Goal: Information Seeking & Learning: Check status

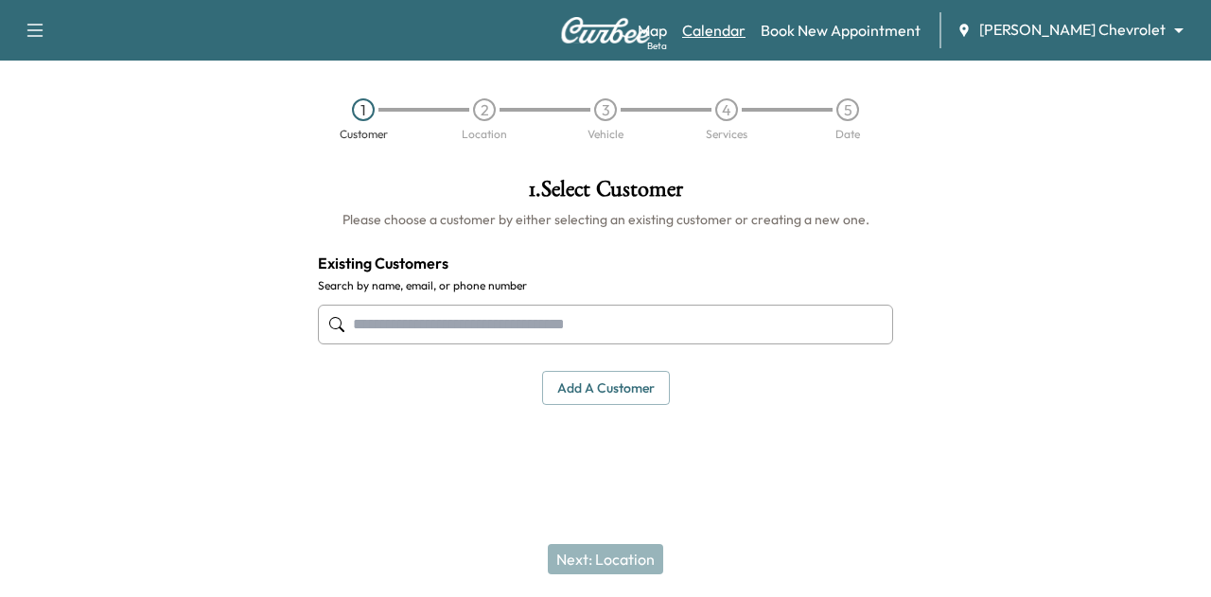
click at [746, 31] on link "Calendar" at bounding box center [713, 30] width 63 height 23
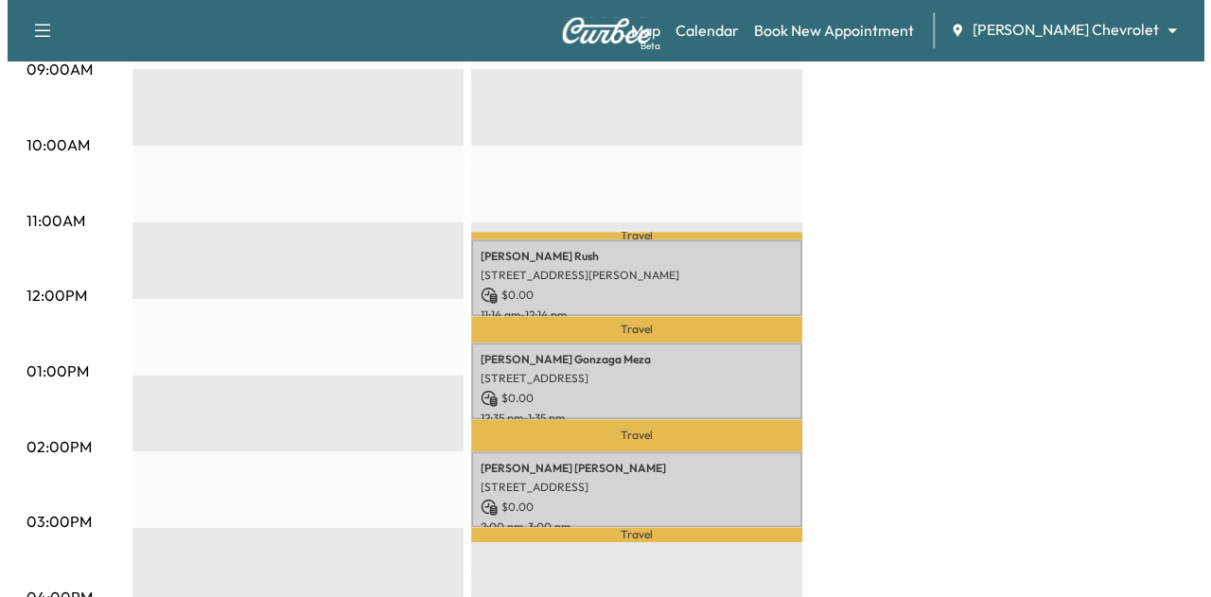
scroll to position [646, 0]
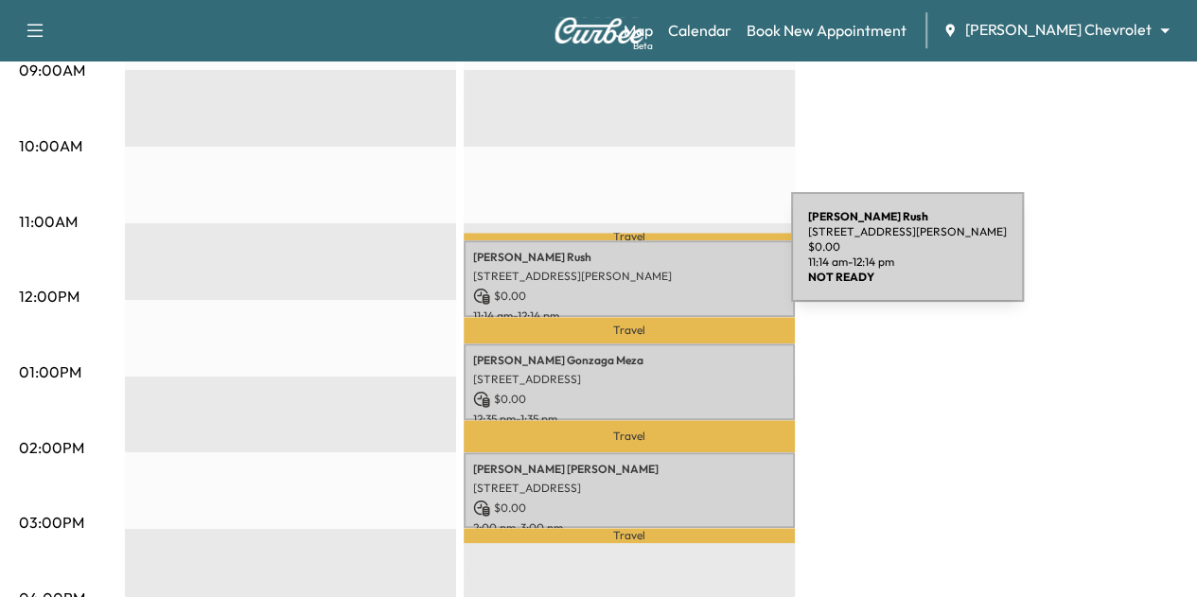
click at [649, 260] on div "[PERSON_NAME] [STREET_ADDRESS][PERSON_NAME] $ 0.00 11:14 am - 12:14 pm" at bounding box center [629, 278] width 331 height 77
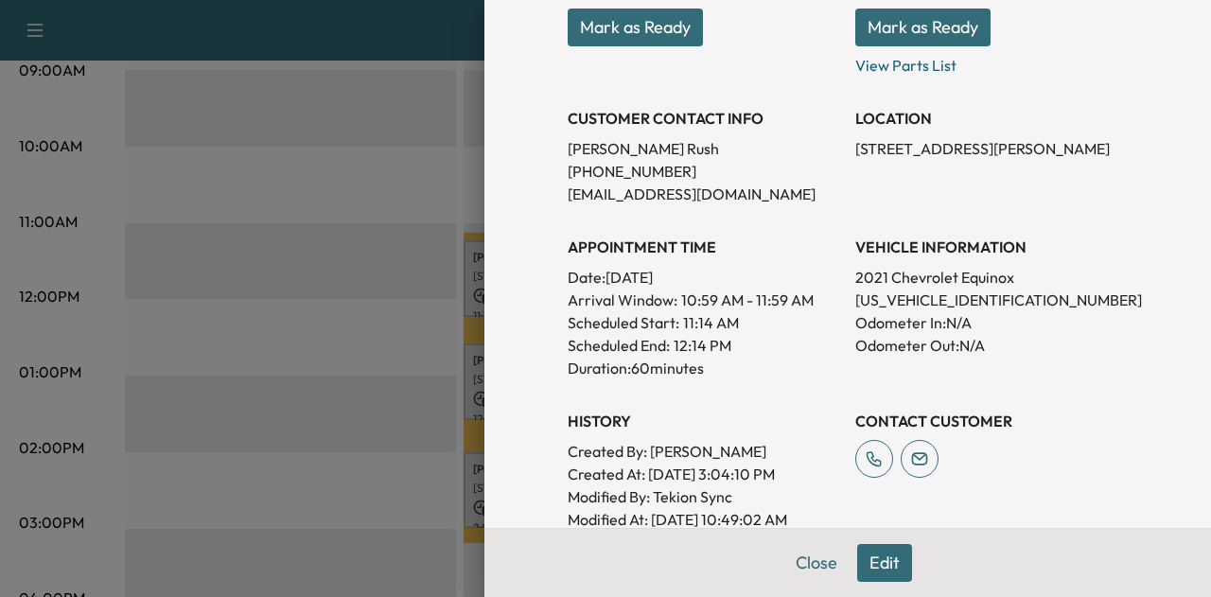
scroll to position [338, 0]
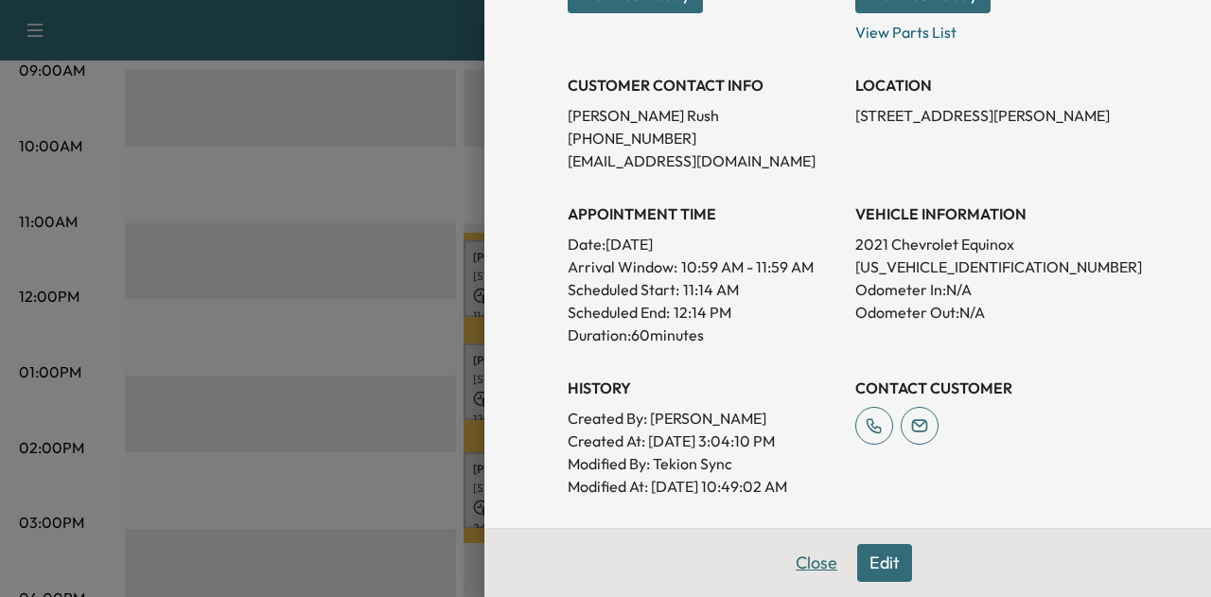
click at [789, 566] on button "Close" at bounding box center [817, 563] width 66 height 38
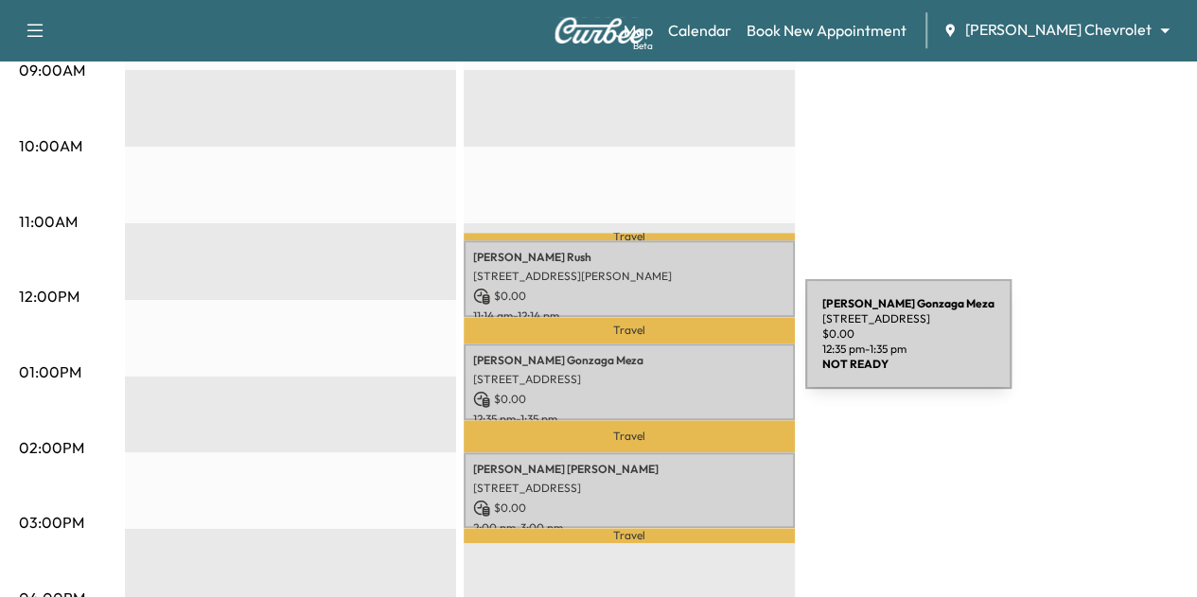
click at [659, 353] on p "[PERSON_NAME] [PERSON_NAME]" at bounding box center [629, 360] width 312 height 15
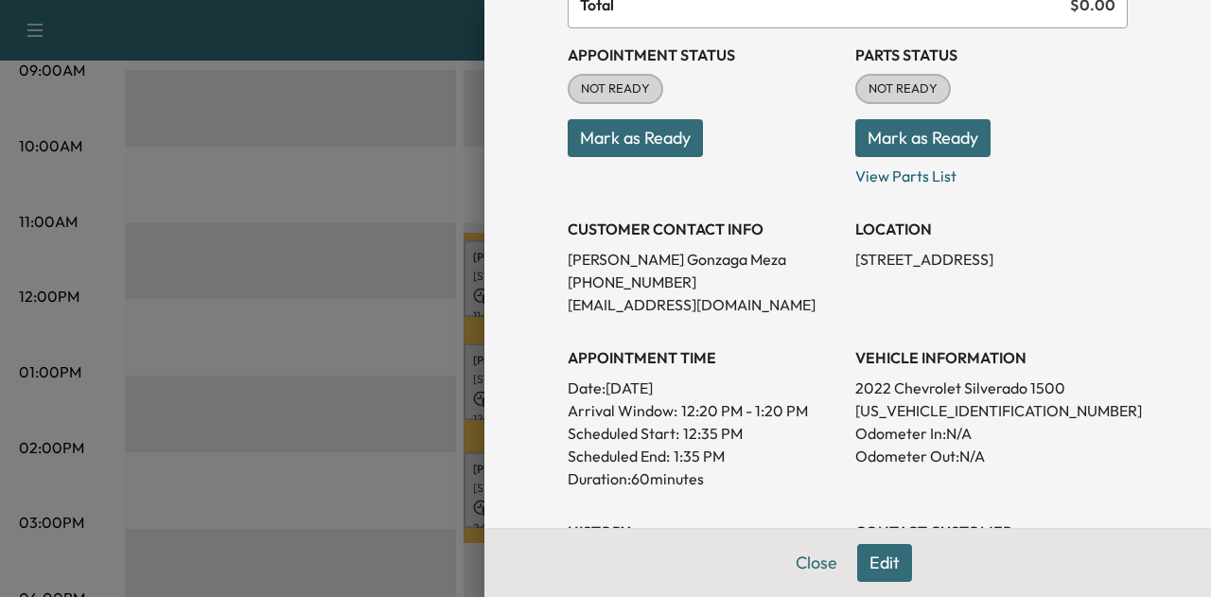
scroll to position [195, 0]
click at [801, 567] on button "Close" at bounding box center [817, 563] width 66 height 38
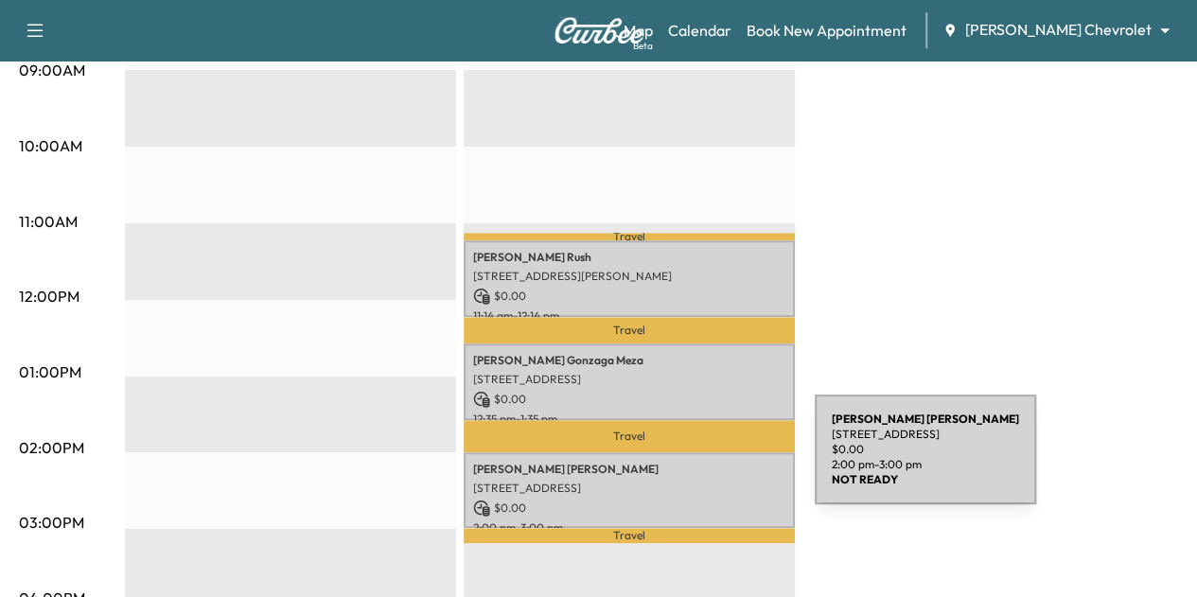
click at [673, 462] on p "[PERSON_NAME]" at bounding box center [629, 469] width 312 height 15
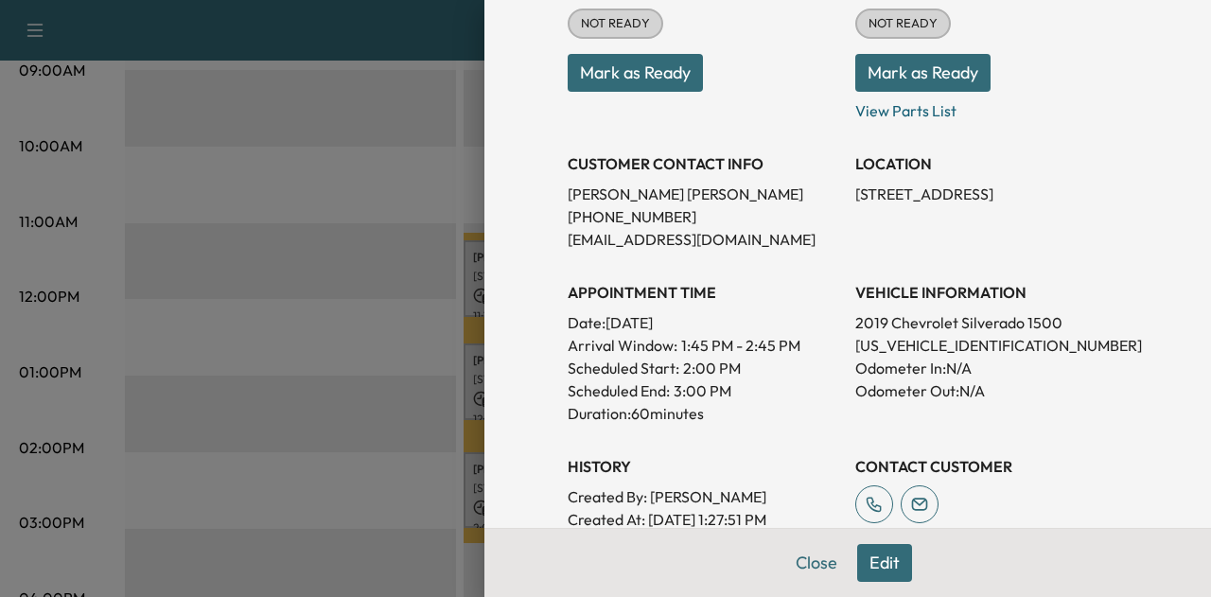
scroll to position [278, 0]
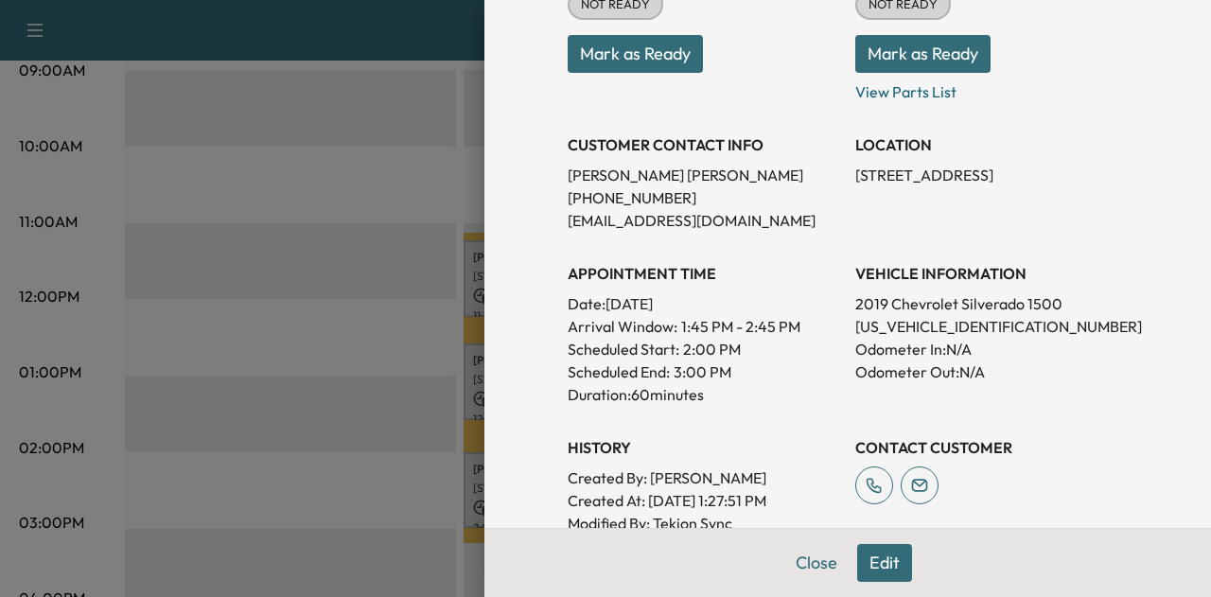
click at [913, 320] on p "[US_VEHICLE_IDENTIFICATION_NUMBER]" at bounding box center [992, 326] width 273 height 23
copy p "[US_VEHICLE_IDENTIFICATION_NUMBER]"
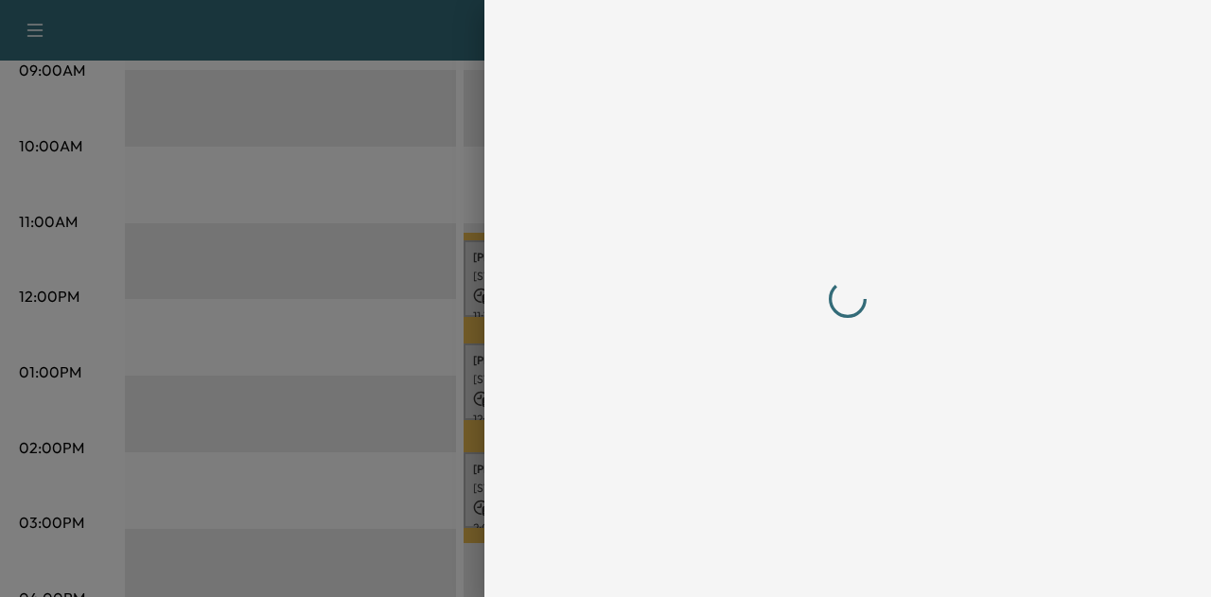
scroll to position [0, 0]
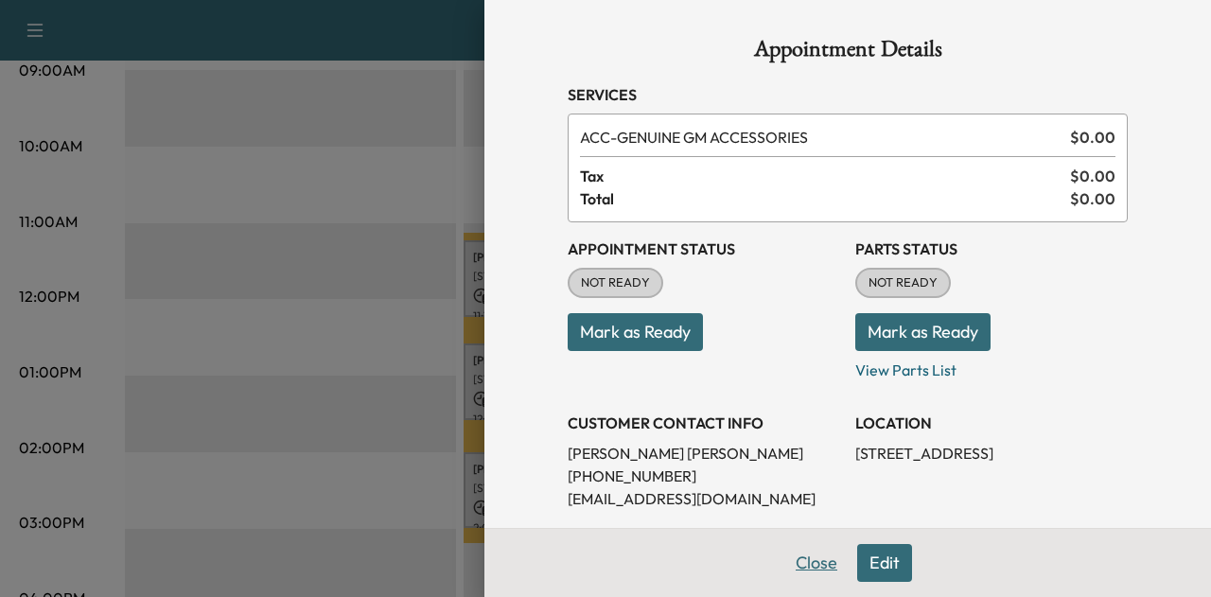
click at [801, 546] on button "Close" at bounding box center [817, 563] width 66 height 38
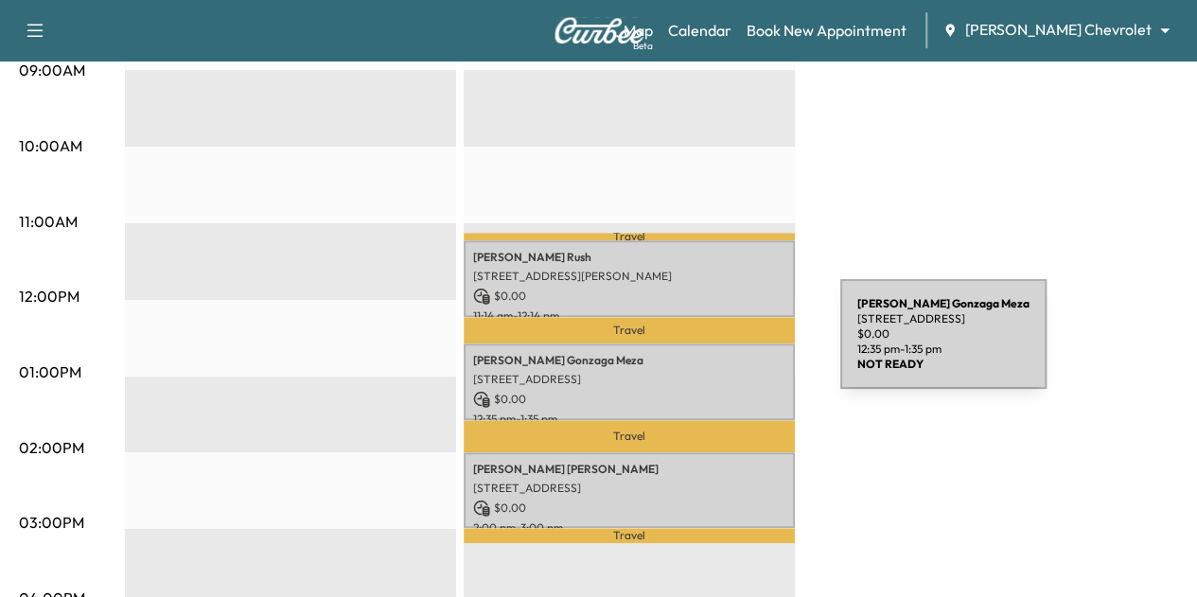
click at [698, 353] on p "[PERSON_NAME] [PERSON_NAME]" at bounding box center [629, 360] width 312 height 15
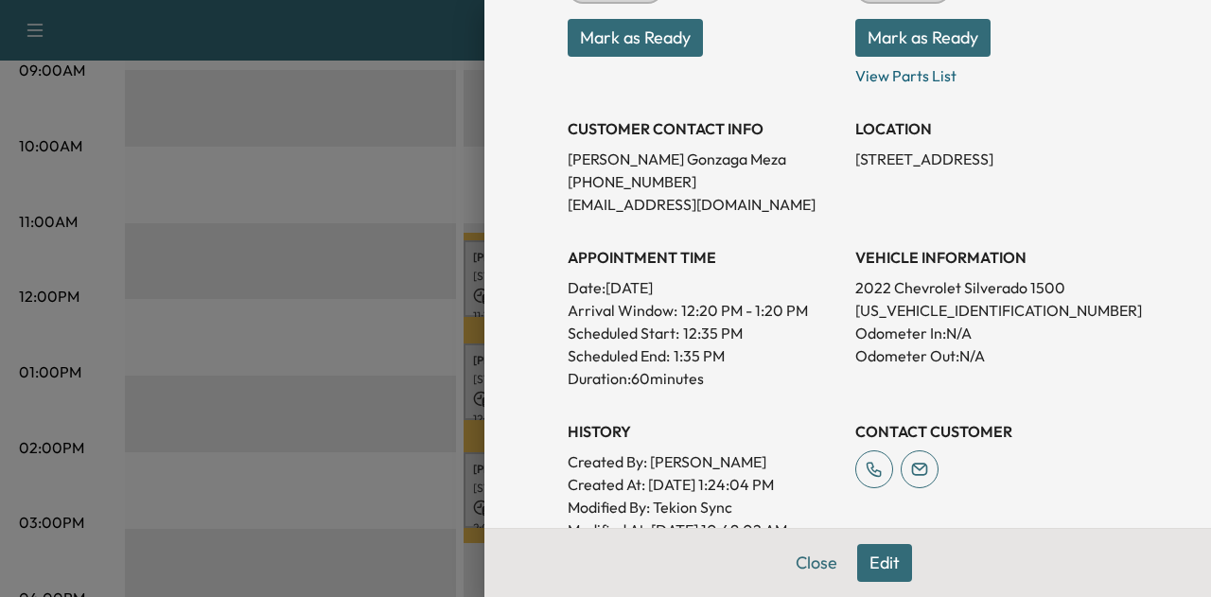
scroll to position [299, 0]
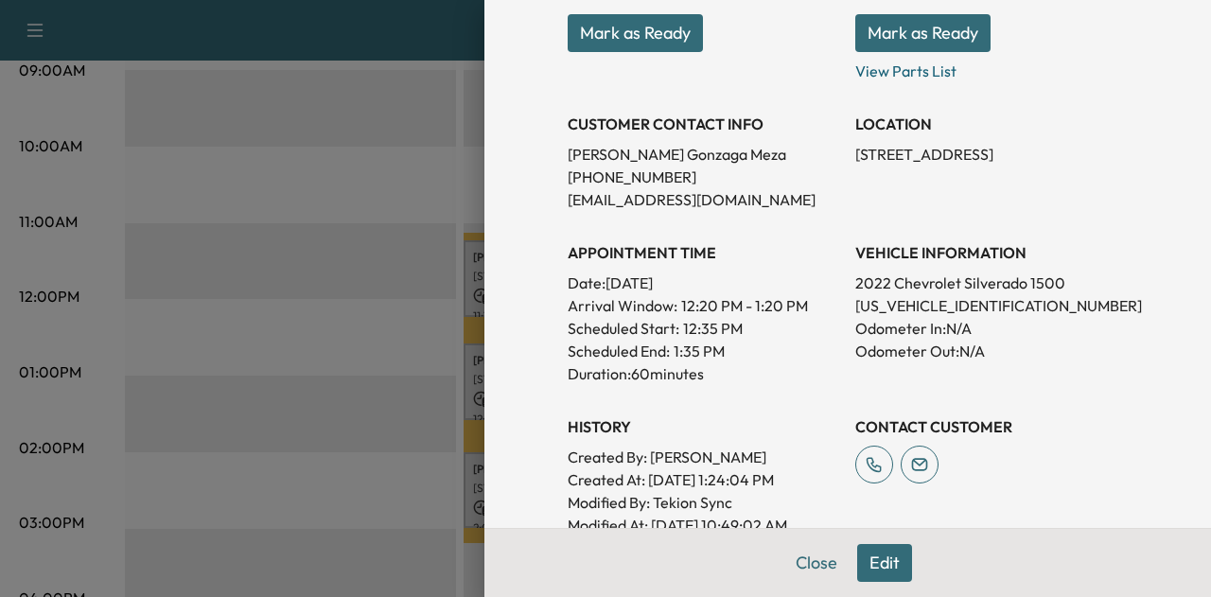
click at [914, 306] on p "[US_VEHICLE_IDENTIFICATION_NUMBER]" at bounding box center [992, 305] width 273 height 23
copy p "[US_VEHICLE_IDENTIFICATION_NUMBER]"
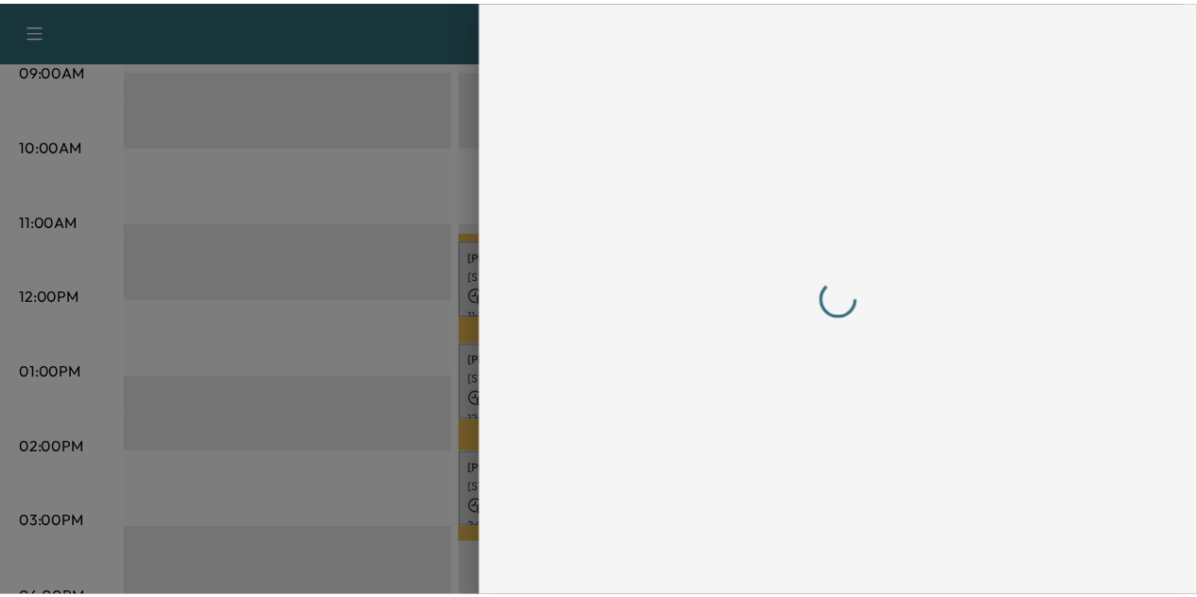
scroll to position [0, 0]
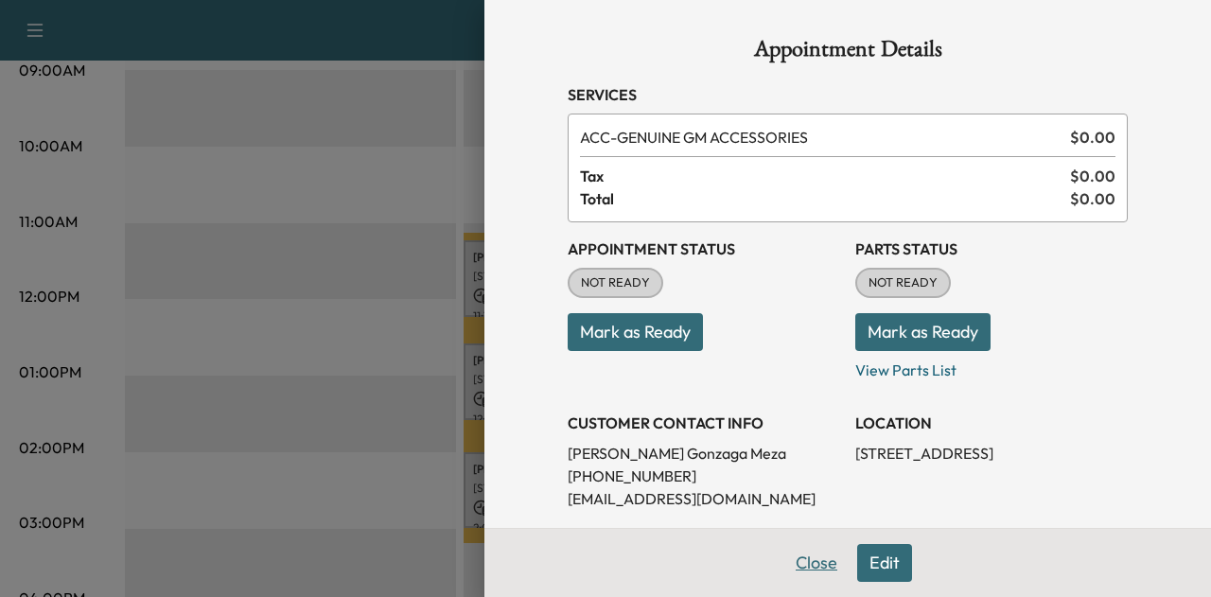
click at [805, 570] on button "Close" at bounding box center [817, 563] width 66 height 38
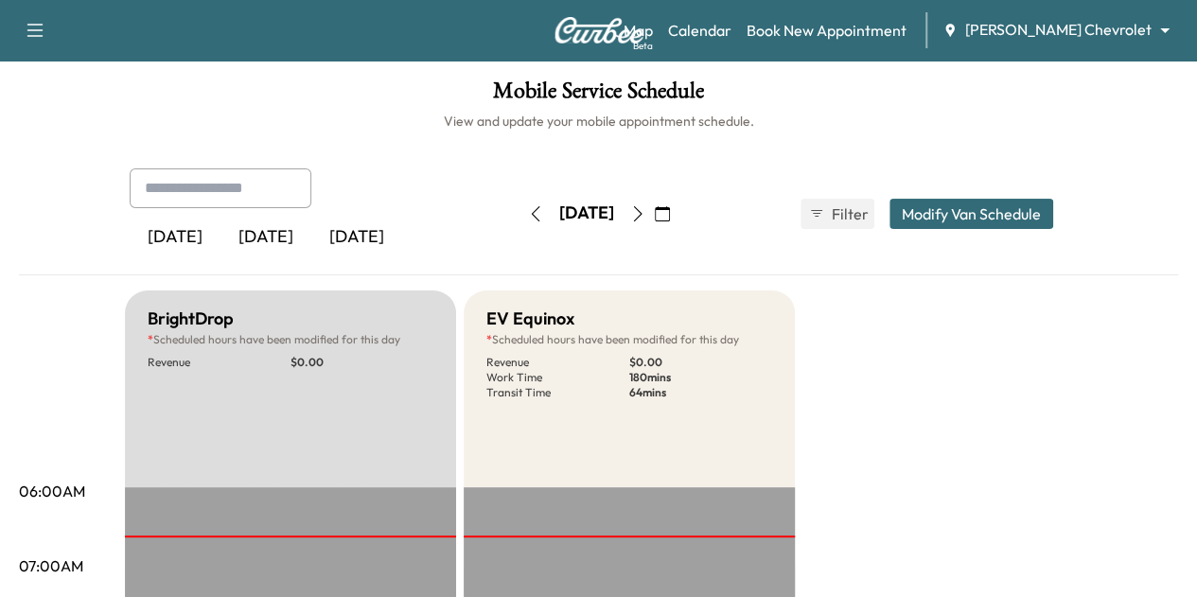
click at [1044, 26] on body "Support Log Out Map Beta Calendar Book New Appointment [PERSON_NAME] Chevrolet …" at bounding box center [598, 298] width 1197 height 597
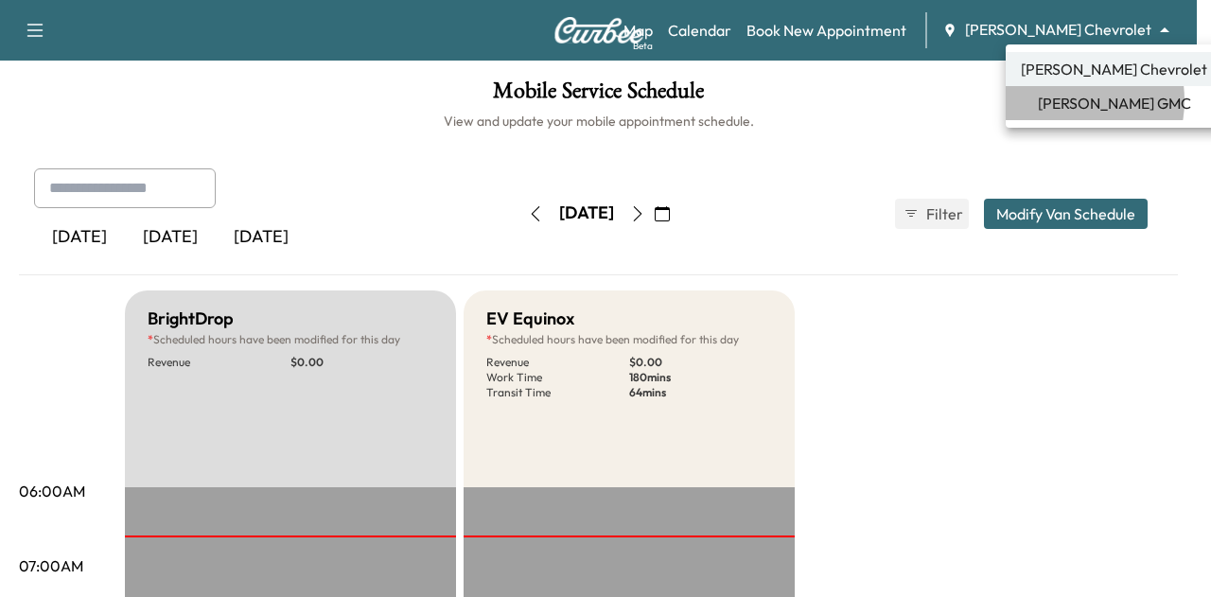
click at [1058, 100] on span "[PERSON_NAME] GMC" at bounding box center [1114, 103] width 153 height 23
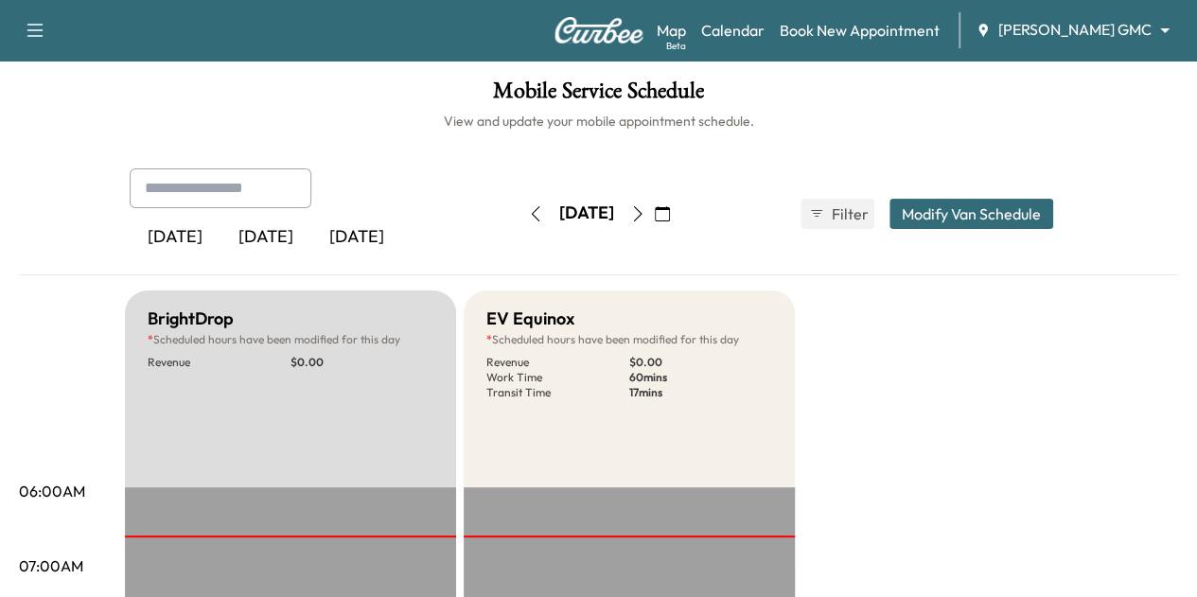
click at [1037, 25] on body "Support Log Out Map Beta Calendar Book New Appointment [PERSON_NAME] GMC ******…" at bounding box center [598, 298] width 1197 height 597
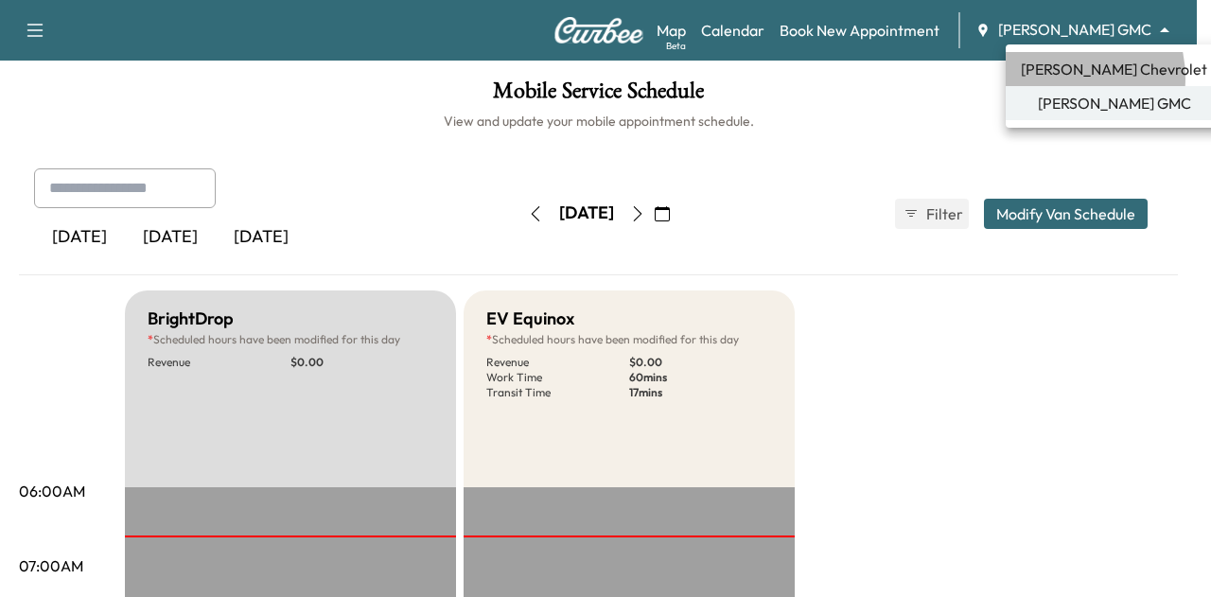
click at [1051, 79] on span "[PERSON_NAME] Chevrolet" at bounding box center [1114, 69] width 186 height 23
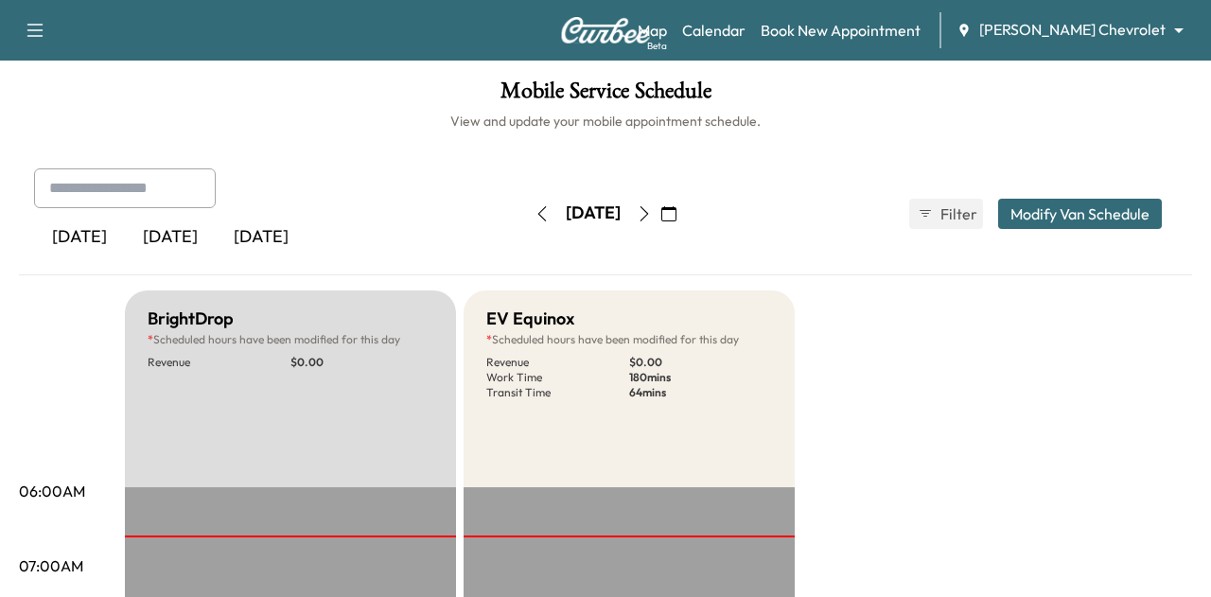
click at [1078, 26] on body "Support Log Out Map Beta Calendar Book New Appointment [PERSON_NAME] Chevrolet …" at bounding box center [605, 298] width 1211 height 597
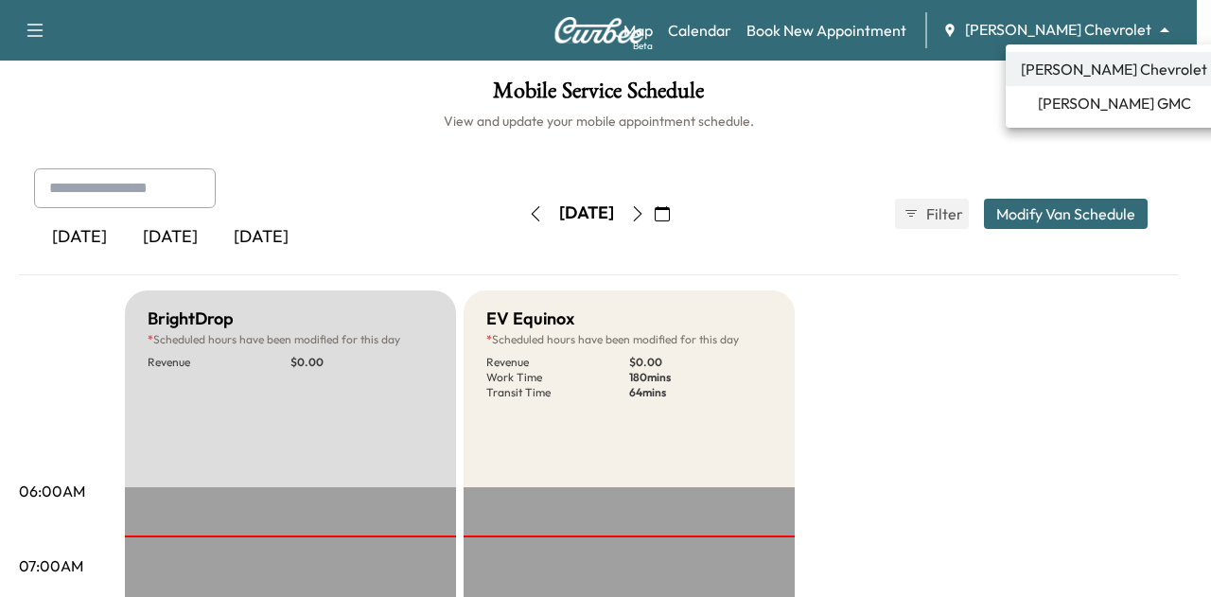
click at [1078, 97] on span "[PERSON_NAME] GMC" at bounding box center [1114, 103] width 153 height 23
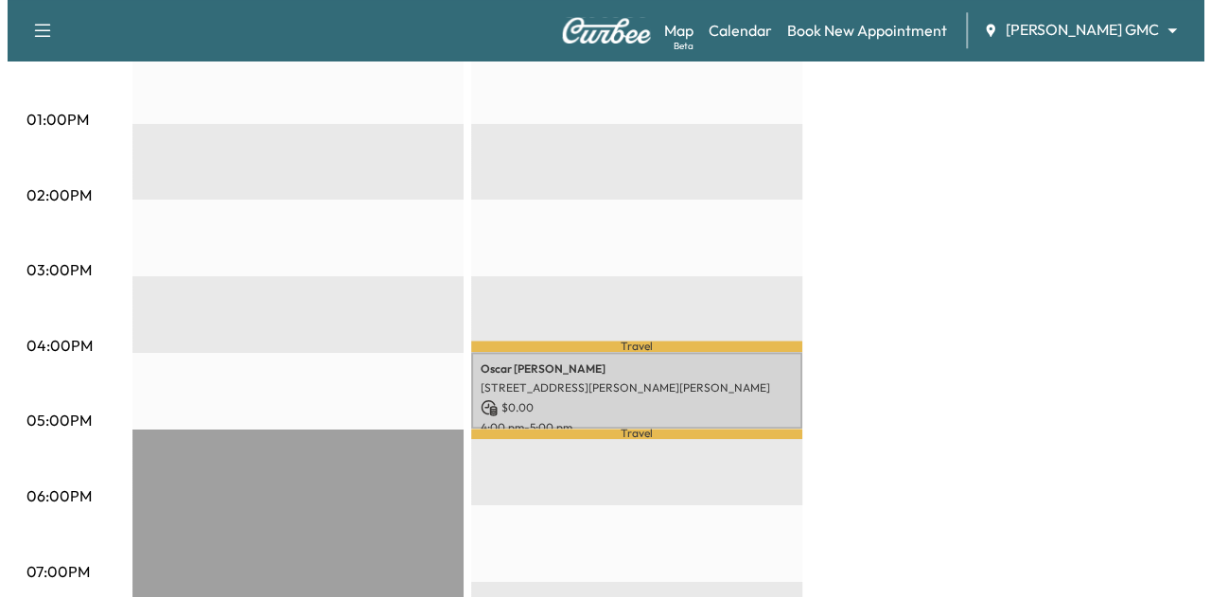
scroll to position [905, 0]
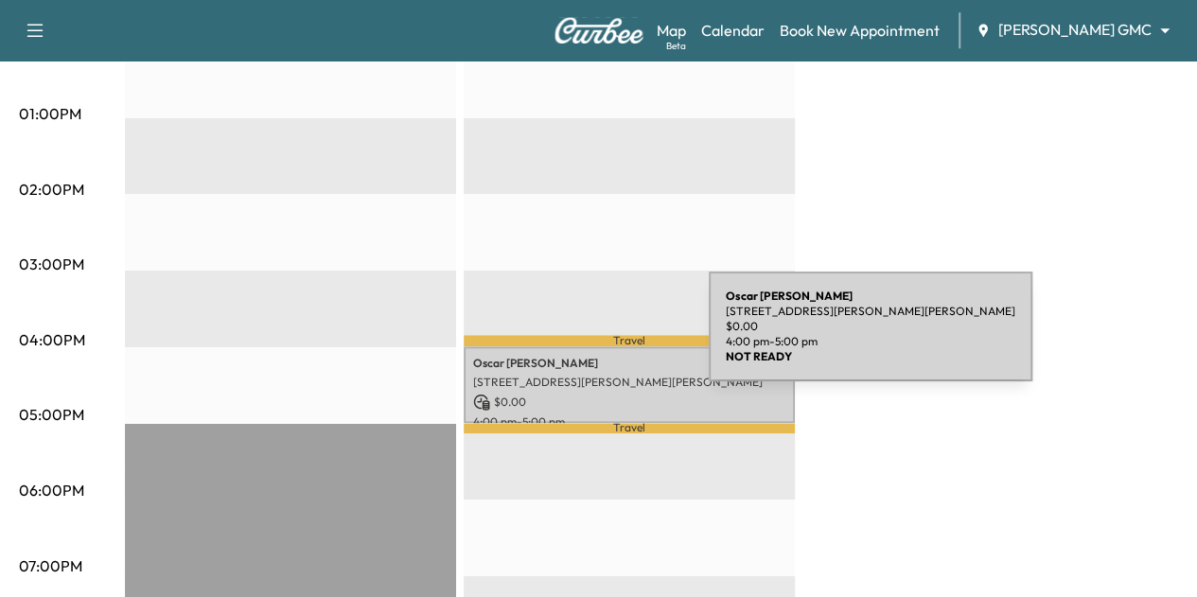
click at [567, 346] on div "[PERSON_NAME] [STREET_ADDRESS][PERSON_NAME][PERSON_NAME] $ 0.00 4:00 pm - 5:00 …" at bounding box center [629, 384] width 331 height 77
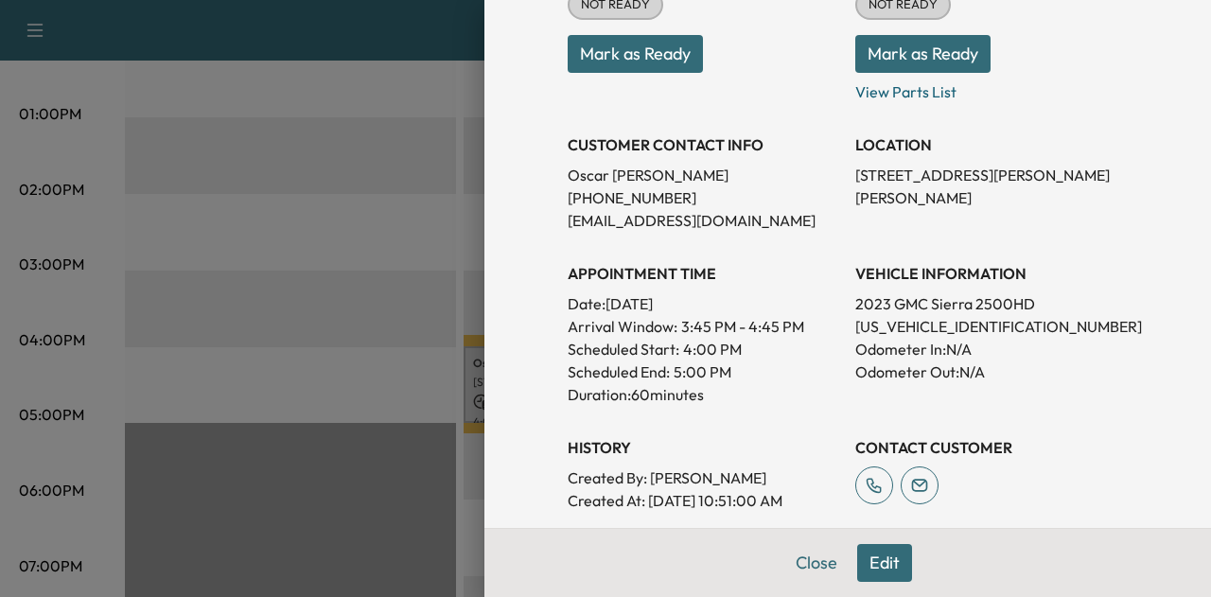
scroll to position [309, 0]
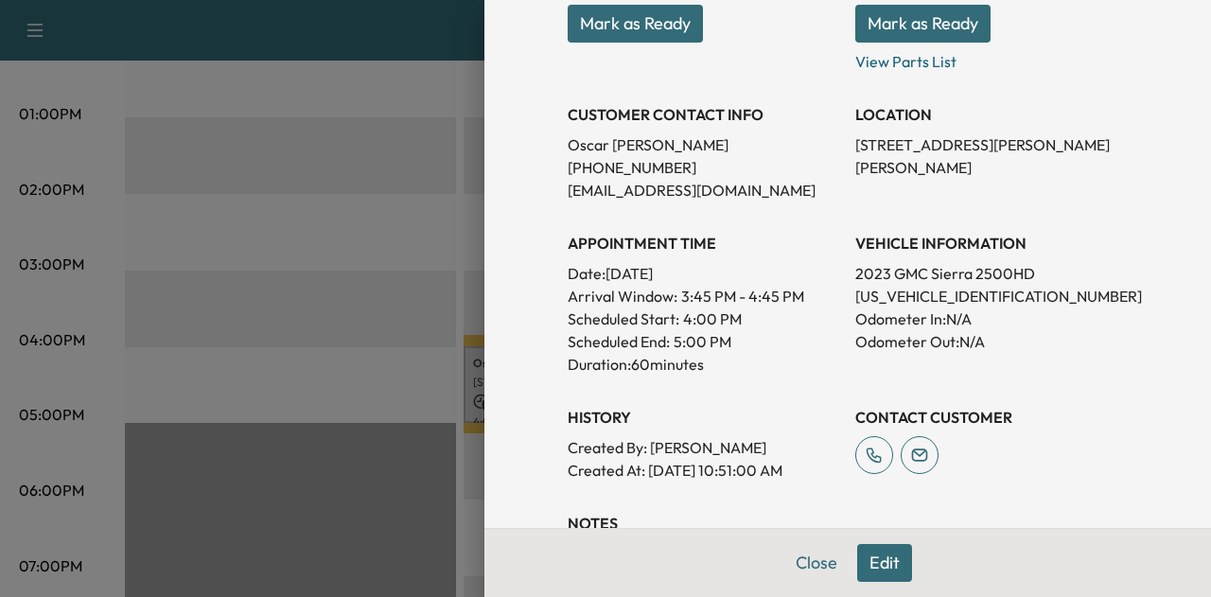
click at [899, 292] on p "[US_VEHICLE_IDENTIFICATION_NUMBER]" at bounding box center [992, 296] width 273 height 23
copy p "[US_VEHICLE_IDENTIFICATION_NUMBER]"
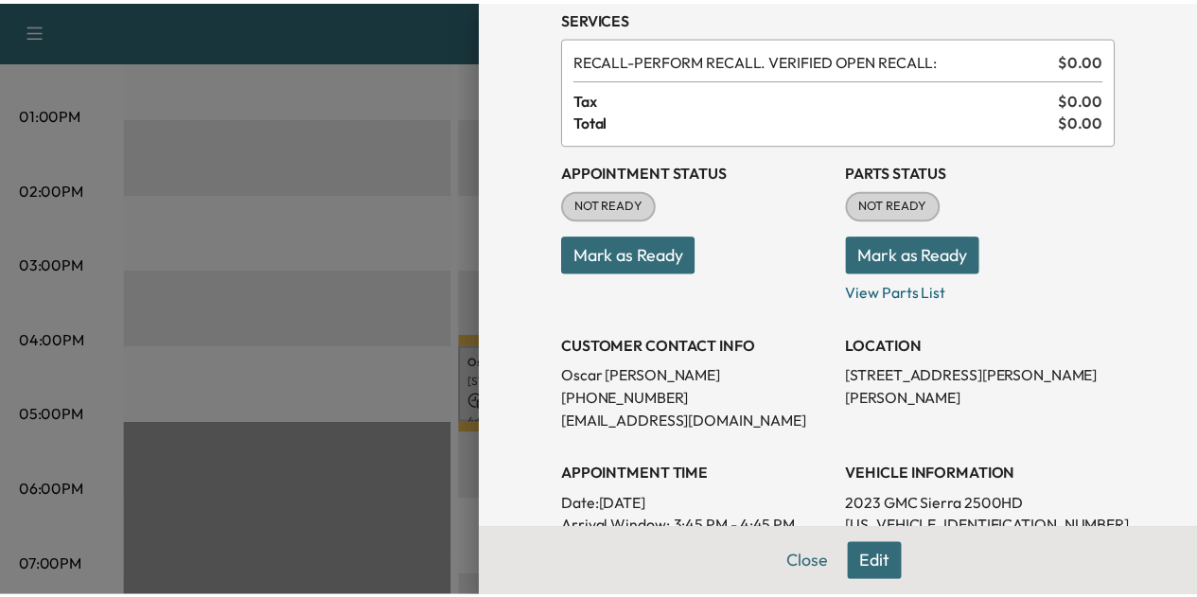
scroll to position [0, 0]
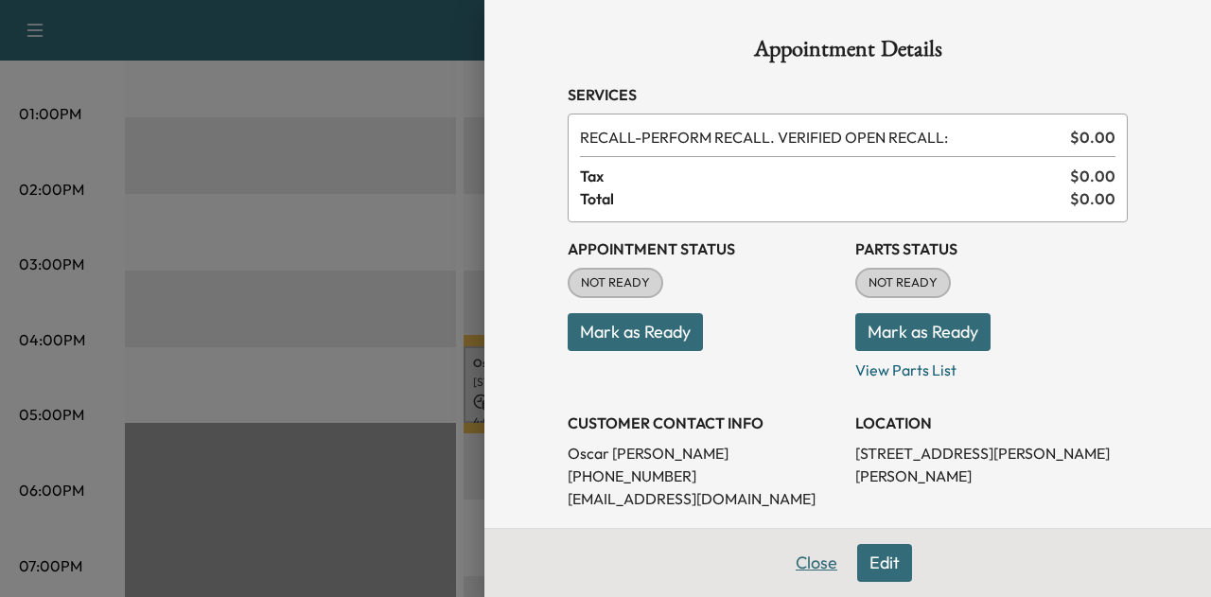
click at [810, 573] on button "Close" at bounding box center [817, 563] width 66 height 38
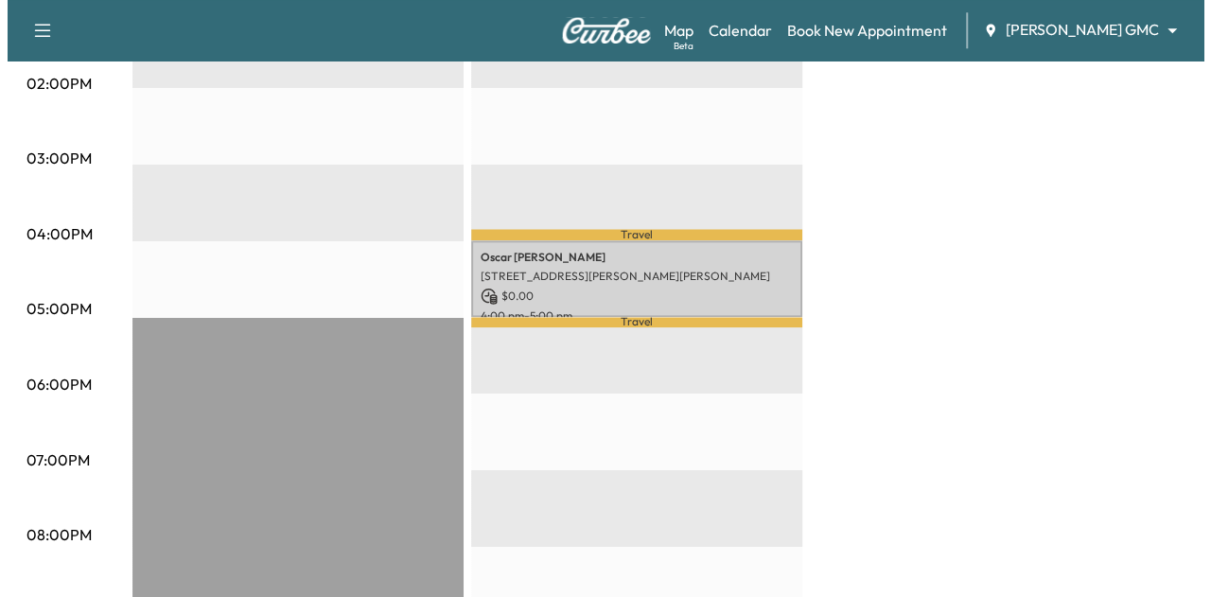
scroll to position [1010, 0]
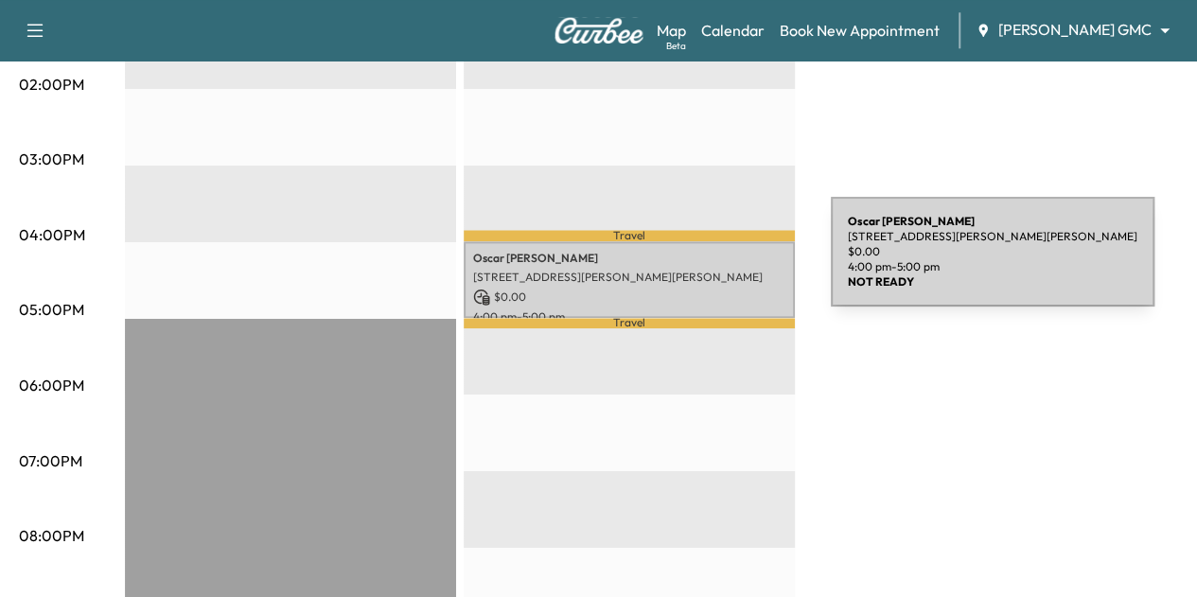
click at [689, 270] on p "[STREET_ADDRESS][PERSON_NAME][PERSON_NAME]" at bounding box center [629, 277] width 312 height 15
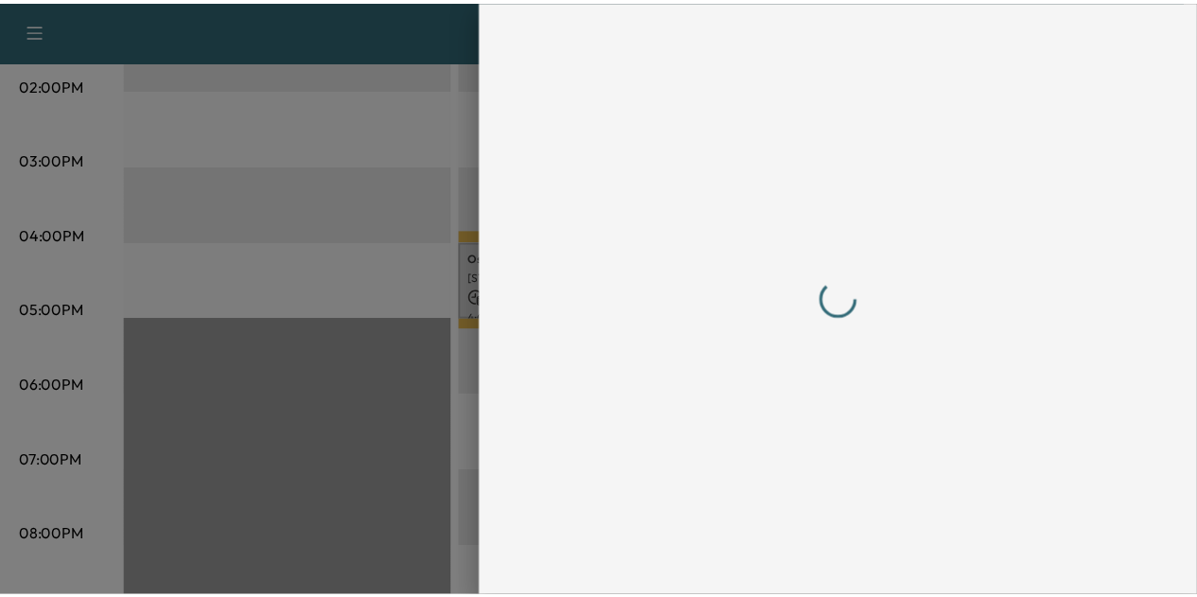
scroll to position [0, 0]
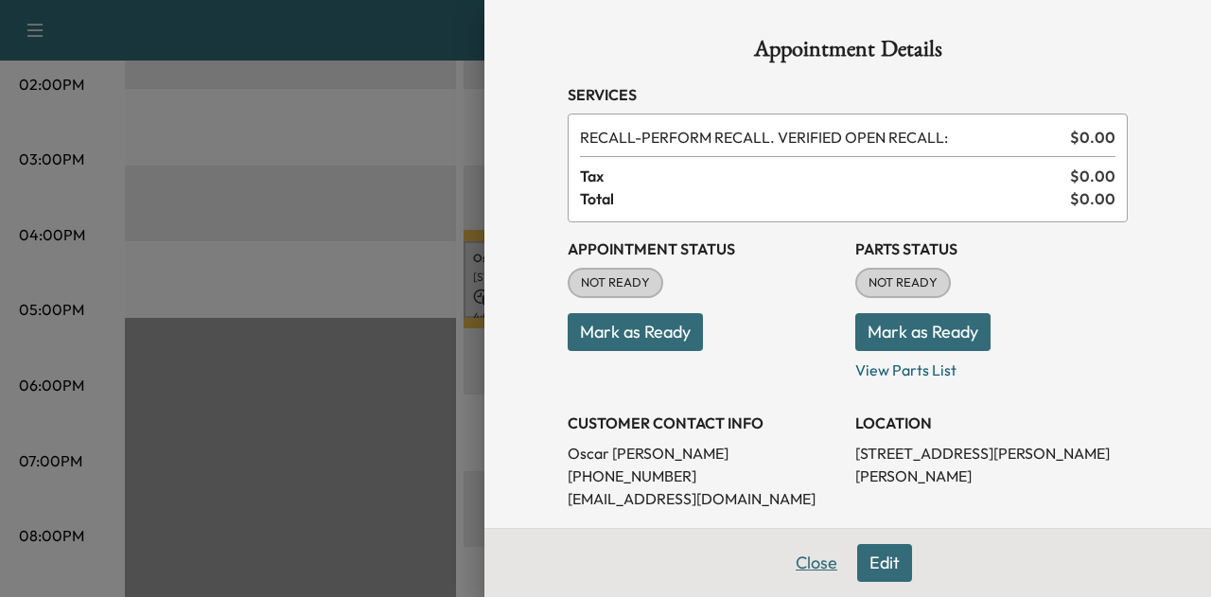
click at [796, 570] on button "Close" at bounding box center [817, 563] width 66 height 38
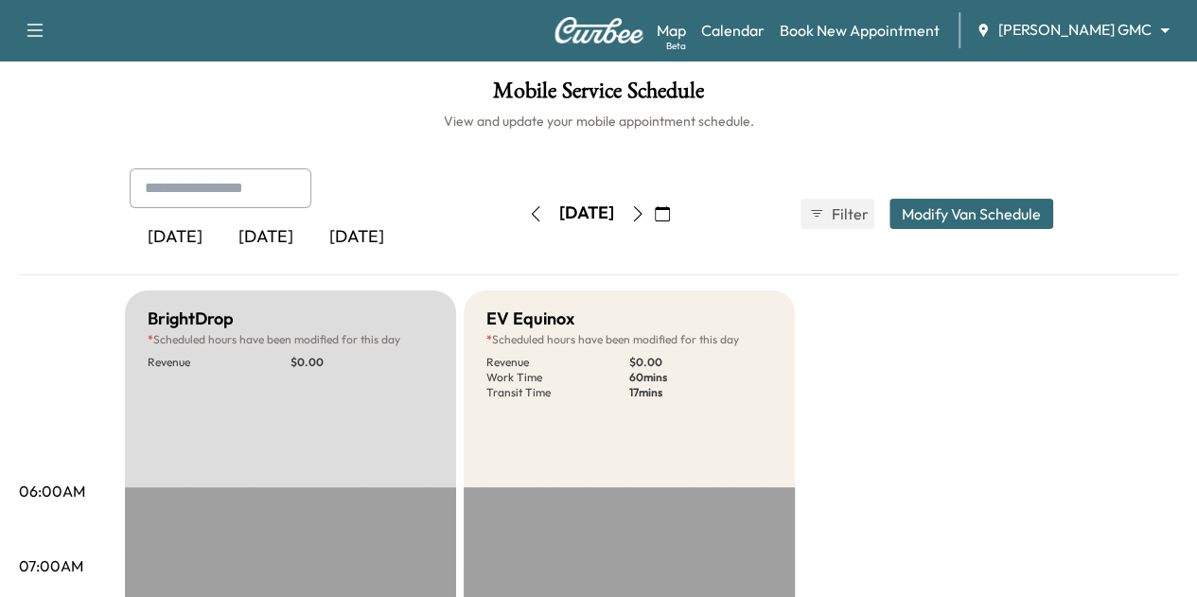
click at [642, 211] on icon "button" at bounding box center [637, 213] width 9 height 15
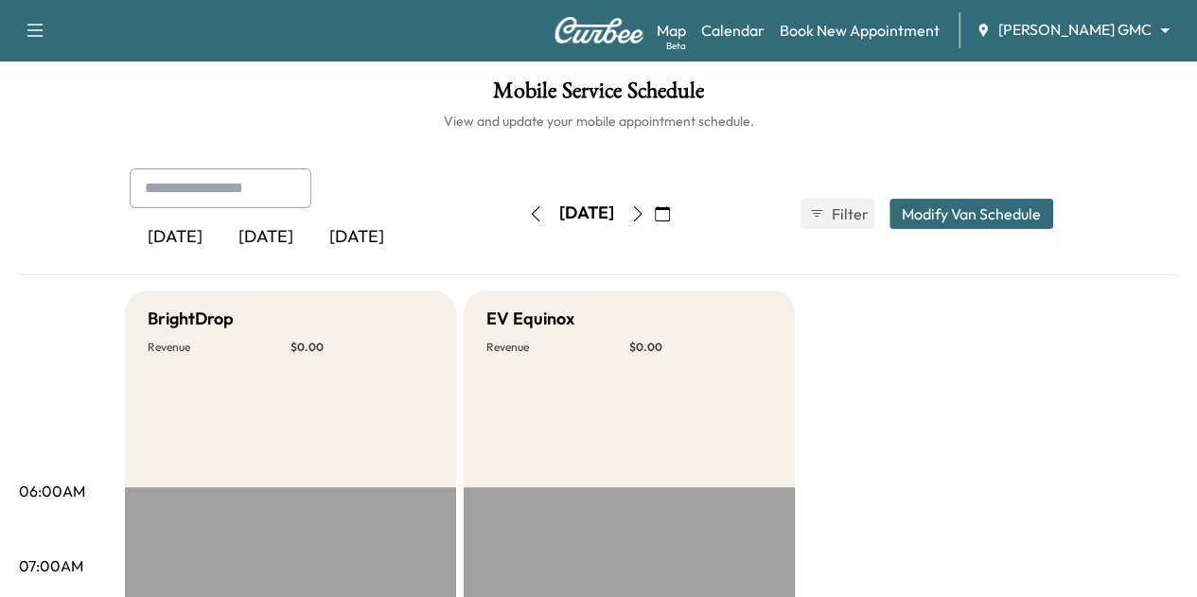
click at [642, 211] on icon "button" at bounding box center [637, 213] width 9 height 15
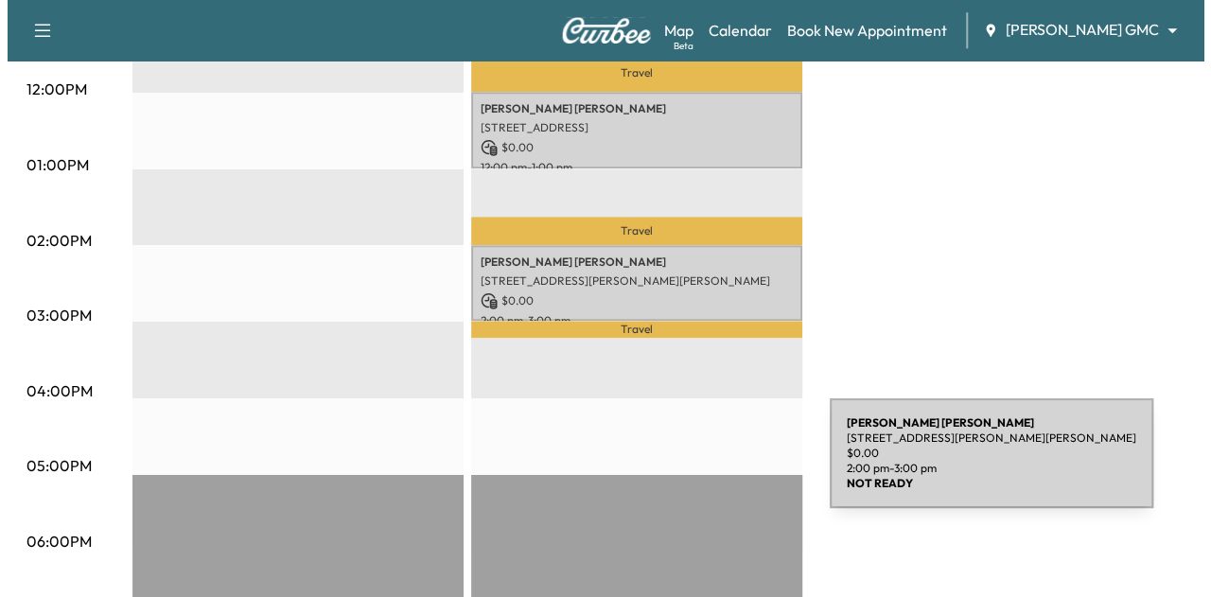
scroll to position [856, 0]
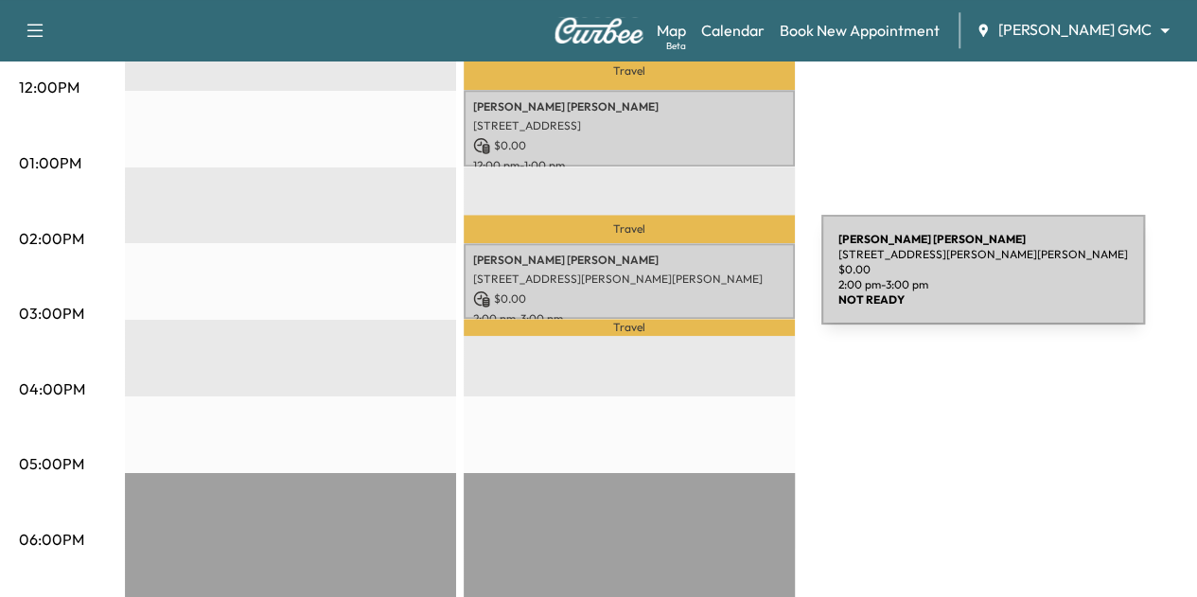
click at [680, 281] on div "[PERSON_NAME] [STREET_ADDRESS][PERSON_NAME][PERSON_NAME] $ 0.00 2:00 pm - 3:00 …" at bounding box center [629, 281] width 331 height 77
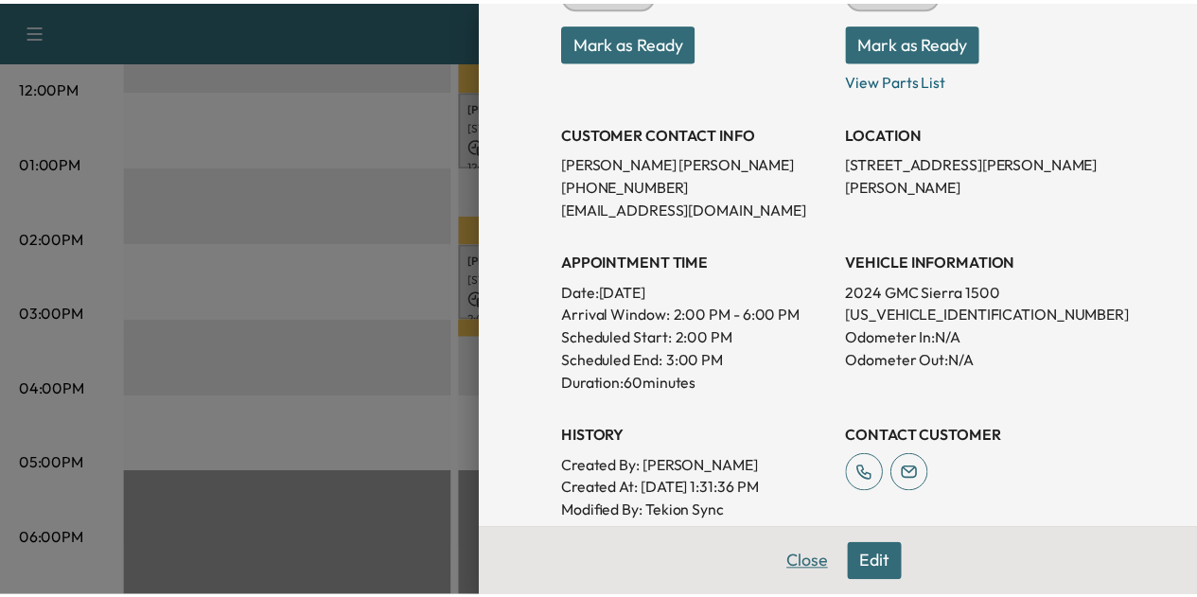
scroll to position [291, 0]
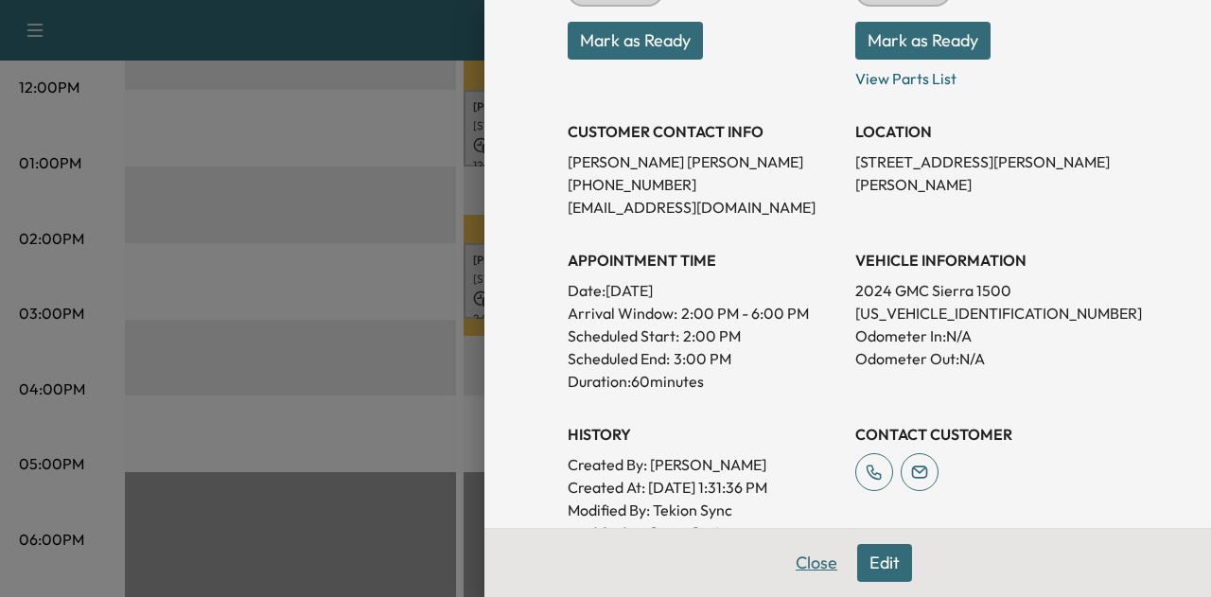
click at [811, 563] on button "Close" at bounding box center [817, 563] width 66 height 38
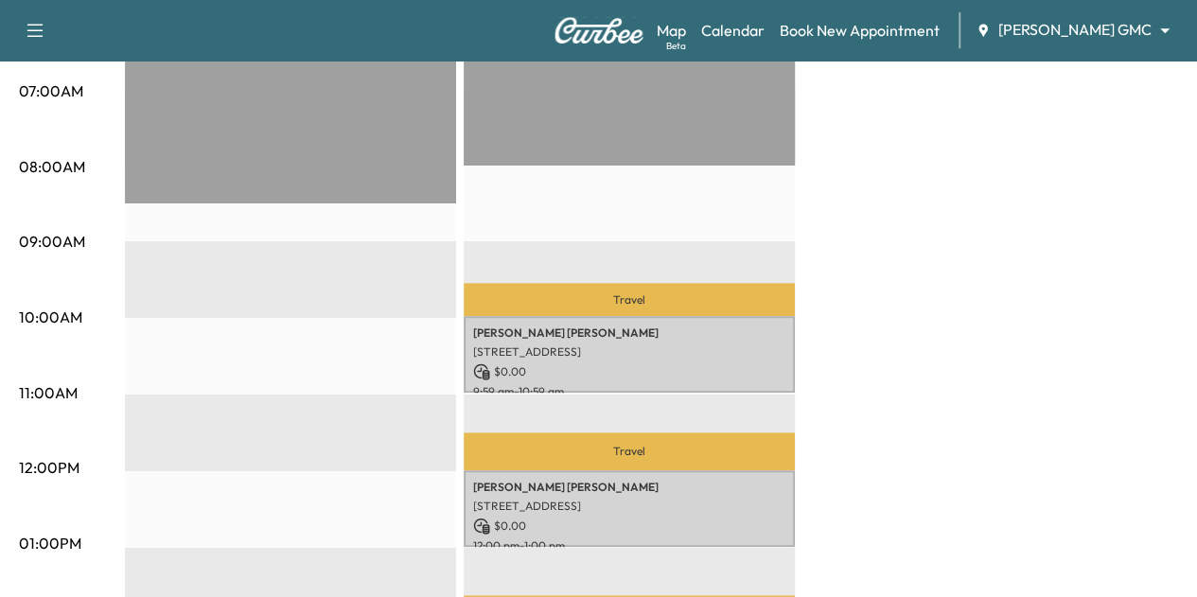
scroll to position [95, 0]
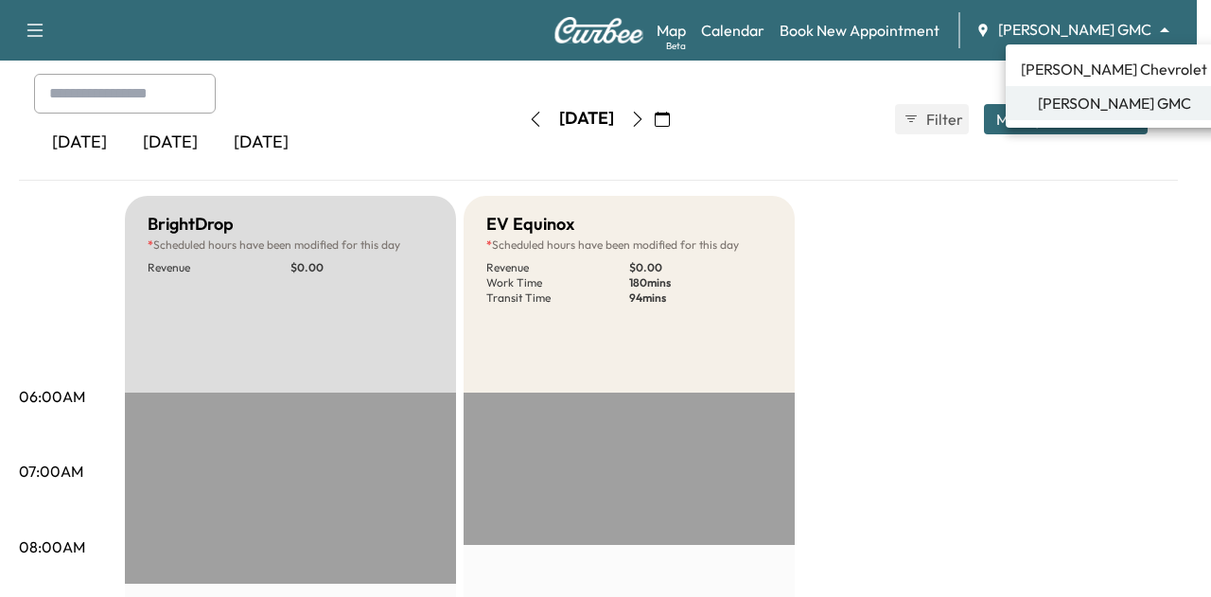
click at [1074, 26] on body "Support Log Out Map Beta Calendar Book New Appointment [PERSON_NAME] GMC ******…" at bounding box center [605, 203] width 1211 height 597
click at [1071, 67] on span "[PERSON_NAME] Chevrolet" at bounding box center [1114, 69] width 186 height 23
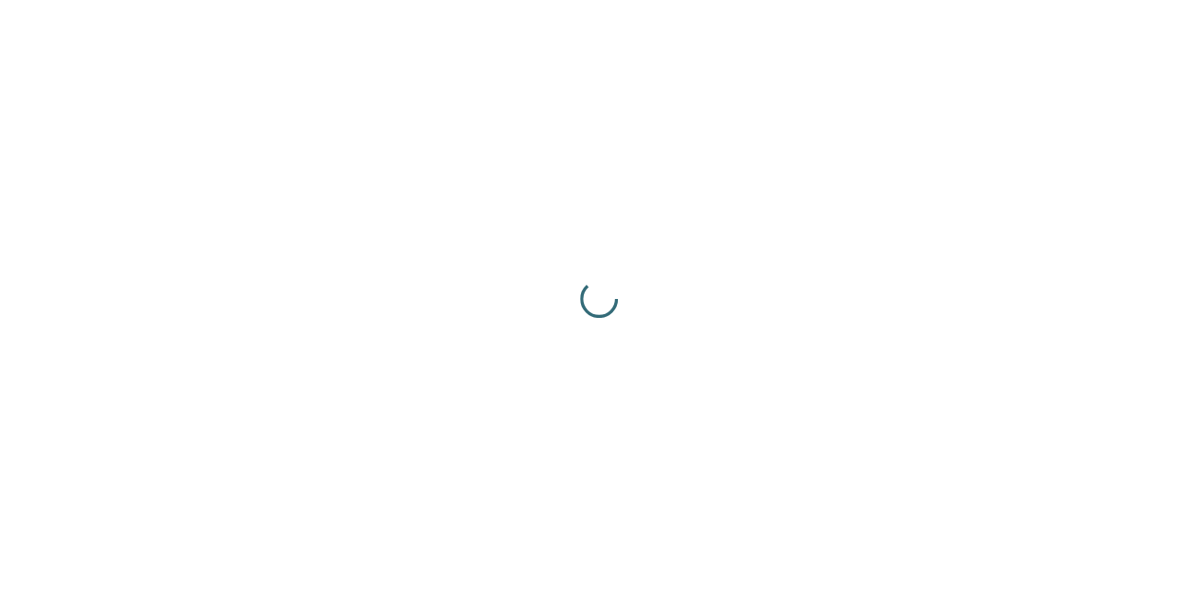
scroll to position [0, 0]
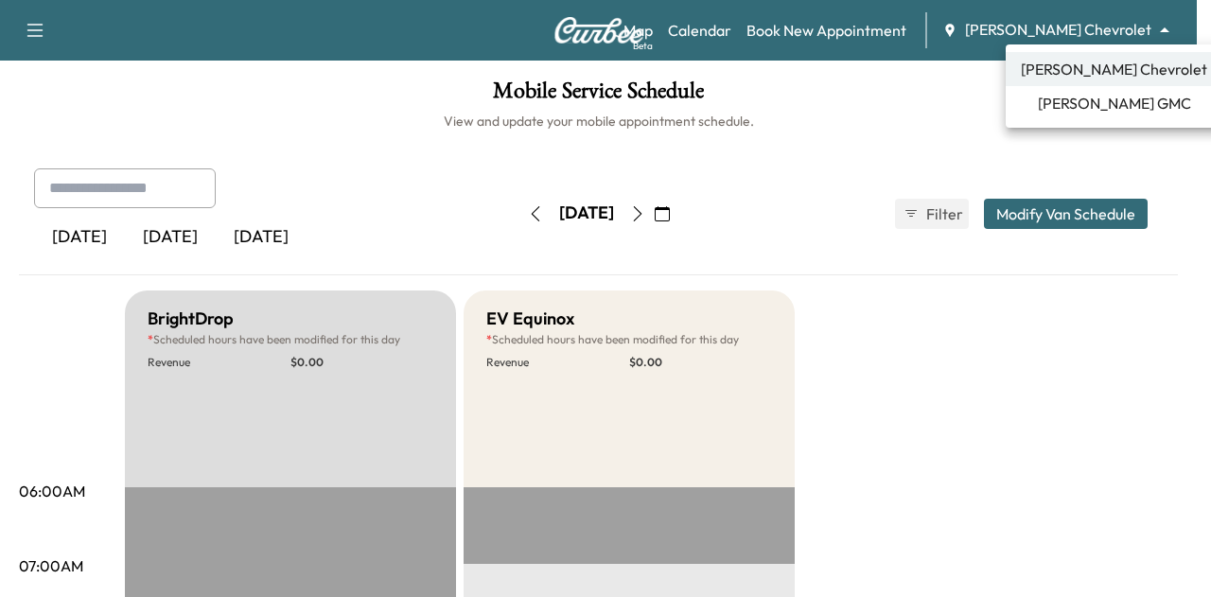
click at [1062, 31] on body "Support Log Out Map Beta Calendar Book New Appointment [PERSON_NAME] Chevrolet …" at bounding box center [605, 298] width 1211 height 597
click at [1051, 116] on li "[PERSON_NAME] GMC" at bounding box center [1114, 103] width 217 height 34
